Goal: Information Seeking & Learning: Learn about a topic

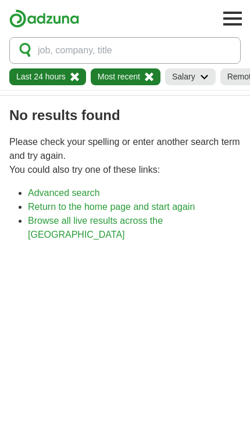
click at [77, 78] on icon at bounding box center [74, 77] width 9 height 9
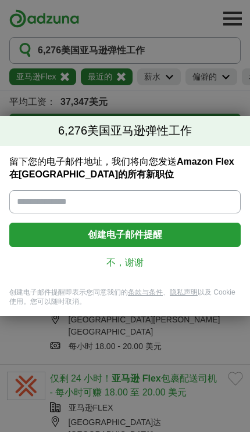
click at [119, 268] on font "不，谢谢" at bounding box center [124, 263] width 37 height 10
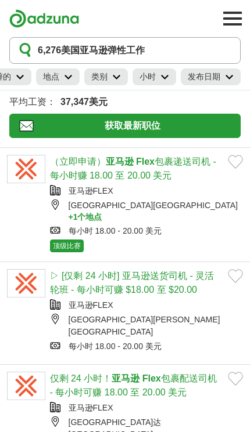
scroll to position [0, 205]
click at [228, 75] on icon at bounding box center [229, 77] width 9 height 6
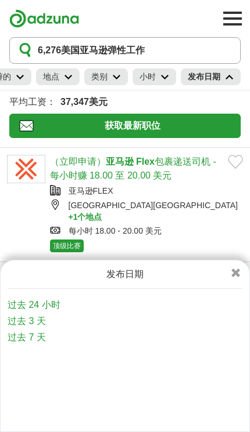
click at [20, 321] on font "过去 3 天" at bounding box center [27, 321] width 38 height 10
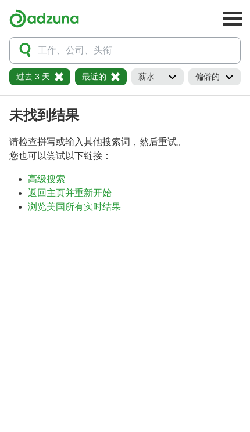
click at [57, 77] on icon at bounding box center [59, 77] width 9 height 9
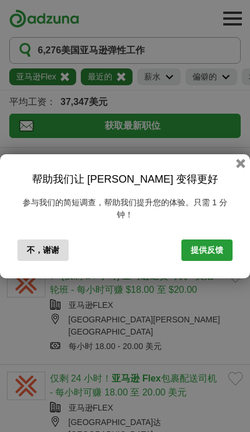
click at [243, 164] on button "button" at bounding box center [240, 163] width 9 height 9
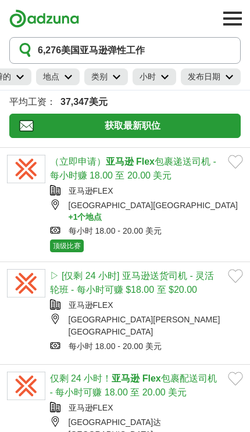
scroll to position [0, 205]
click at [227, 78] on icon at bounding box center [229, 77] width 9 height 6
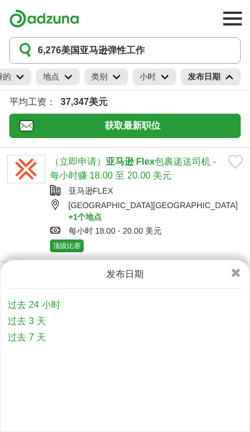
click at [19, 337] on font "过去 7 天" at bounding box center [27, 338] width 38 height 10
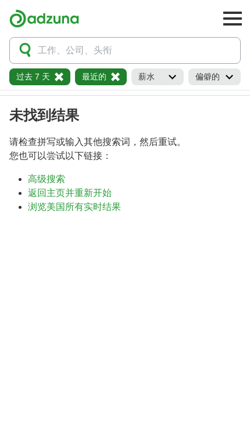
click at [67, 78] on link "过去 7 天" at bounding box center [39, 76] width 61 height 17
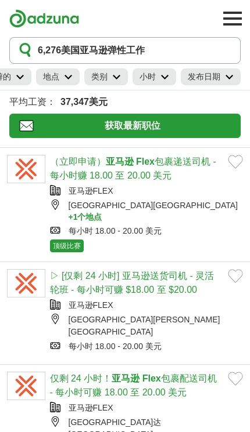
scroll to position [0, 205]
click at [225, 76] on icon at bounding box center [229, 77] width 9 height 6
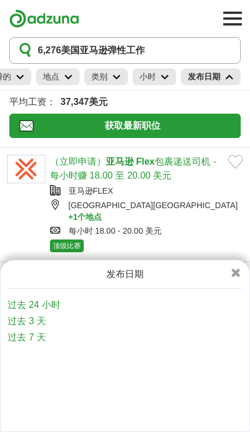
click at [20, 306] on font "过去 24 小时" at bounding box center [34, 305] width 53 height 10
